Goal: Task Accomplishment & Management: Use online tool/utility

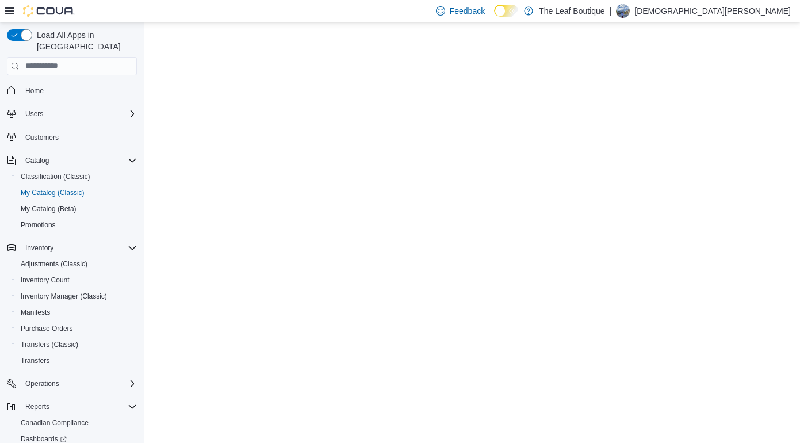
select select "**********"
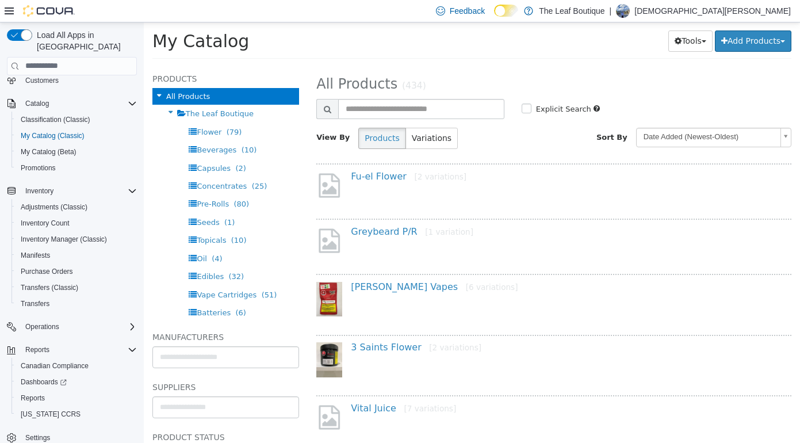
scroll to position [62, 0]
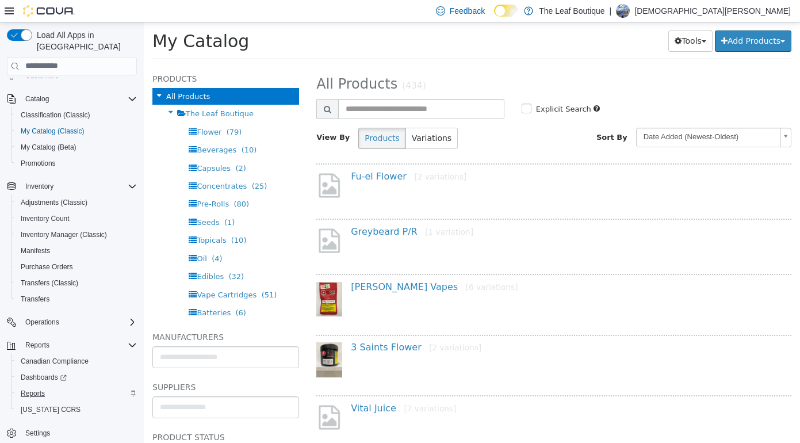
click at [30, 389] on span "Reports" at bounding box center [33, 393] width 24 height 9
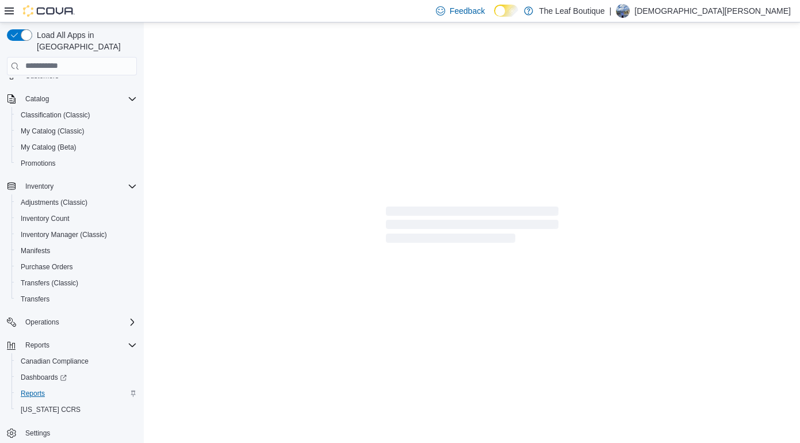
click at [33, 389] on span "Reports" at bounding box center [33, 393] width 24 height 9
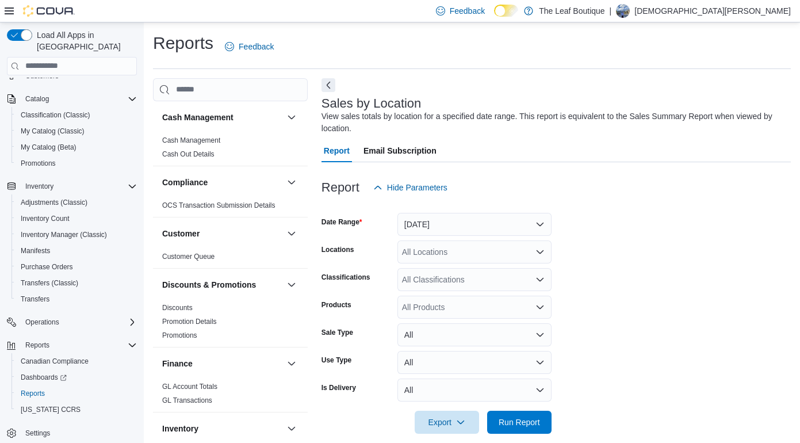
scroll to position [13, 0]
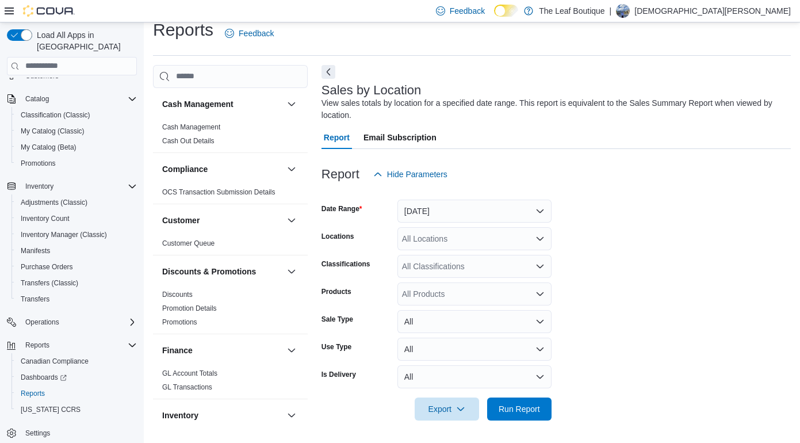
click at [540, 208] on button "[DATE]" at bounding box center [475, 211] width 154 height 23
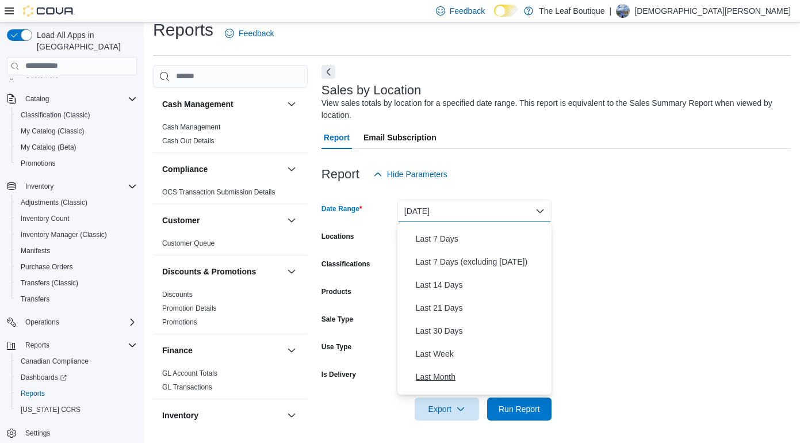
scroll to position [79, 0]
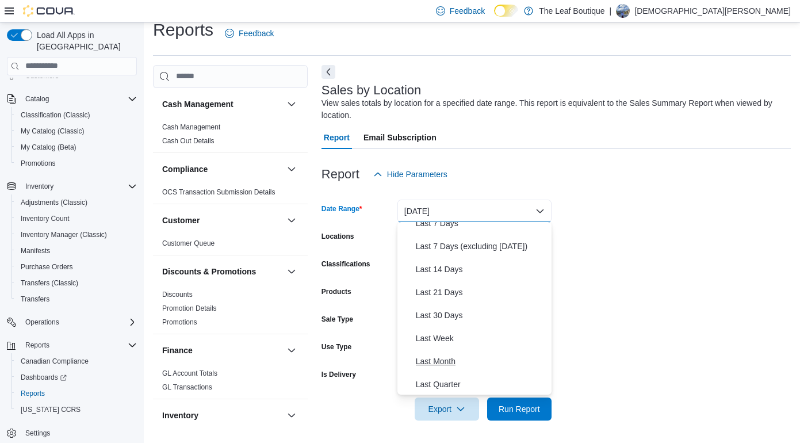
click at [424, 362] on span "Last Month" at bounding box center [481, 361] width 131 height 14
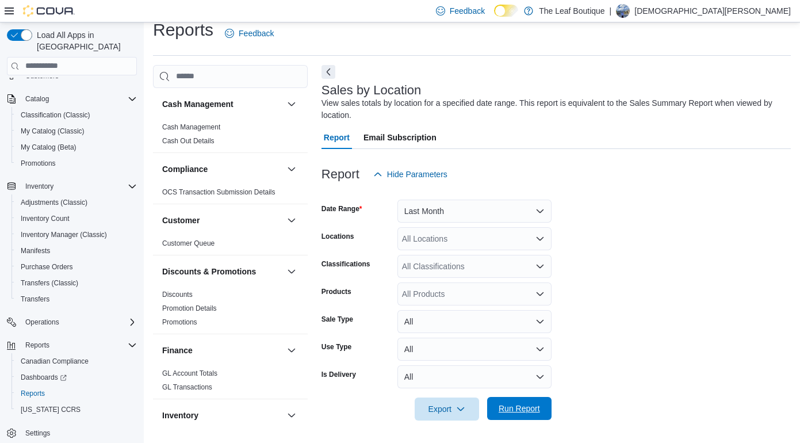
click at [523, 409] on span "Run Report" at bounding box center [519, 409] width 41 height 12
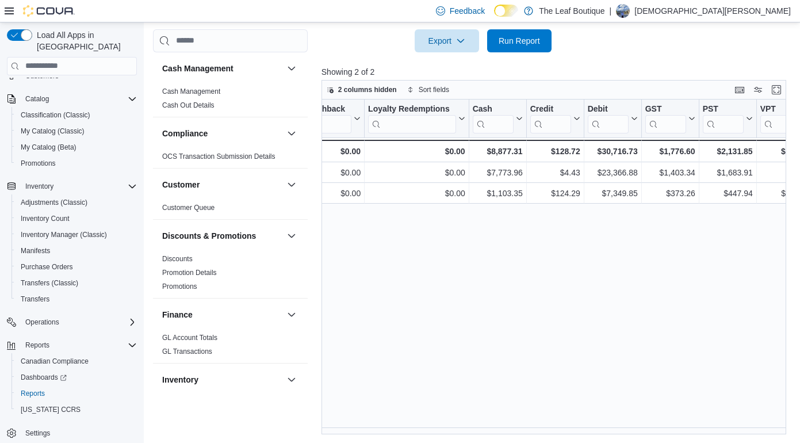
scroll to position [0, 1407]
